Goal: Task Accomplishment & Management: Use online tool/utility

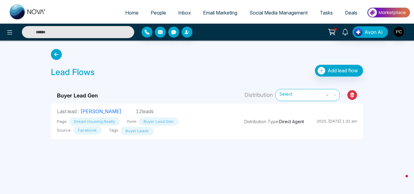
click at [241, 113] on td "Distribution Type : Direct Agent 2025, [DATE] 1:32 am" at bounding box center [300, 122] width 125 height 36
click at [308, 95] on span "Select" at bounding box center [308, 95] width 56 height 11
click at [239, 76] on div "Lead Flows Add lead flow" at bounding box center [207, 72] width 312 height 15
click at [163, 116] on div "Page Dream Housing Realty Form Buyer Lead Gen Source Facebook Tags Buyer Leads" at bounding box center [144, 125] width 175 height 20
